Goal: Task Accomplishment & Management: Complete application form

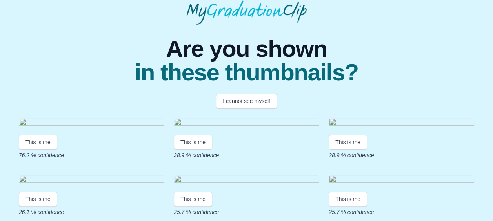
scroll to position [35, 0]
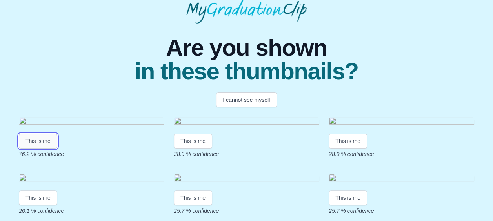
click at [44, 149] on button "This is me" at bounding box center [38, 141] width 38 height 15
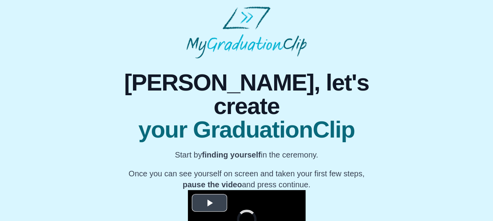
click at [210, 203] on span "Video Player" at bounding box center [210, 203] width 0 height 0
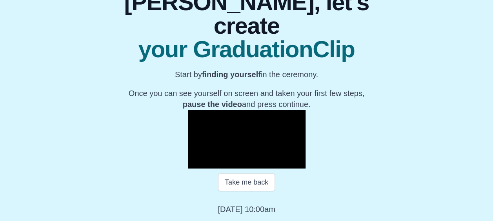
scroll to position [100, 0]
